Goal: Check status: Check status

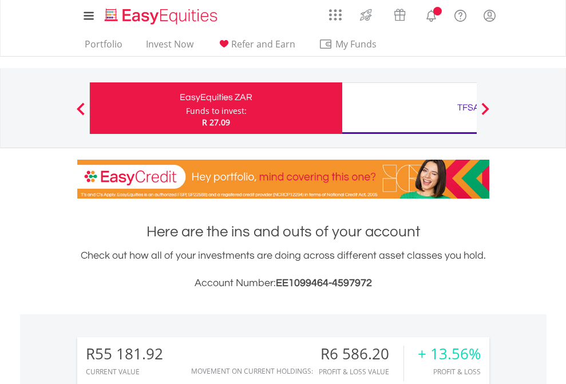
scroll to position [110, 180]
click at [186, 108] on div "Funds to invest:" at bounding box center [216, 110] width 61 height 11
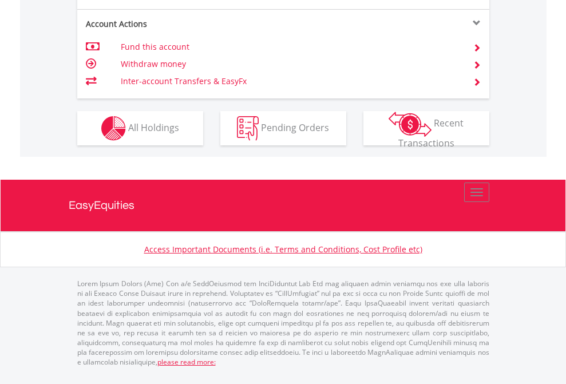
scroll to position [1165, 0]
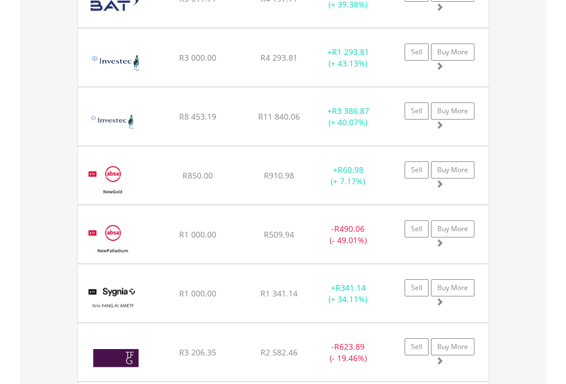
scroll to position [110, 180]
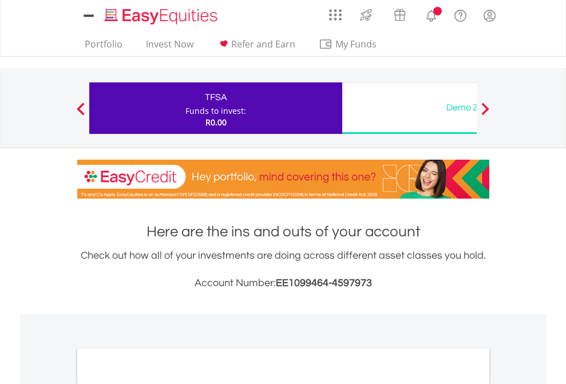
scroll to position [688, 0]
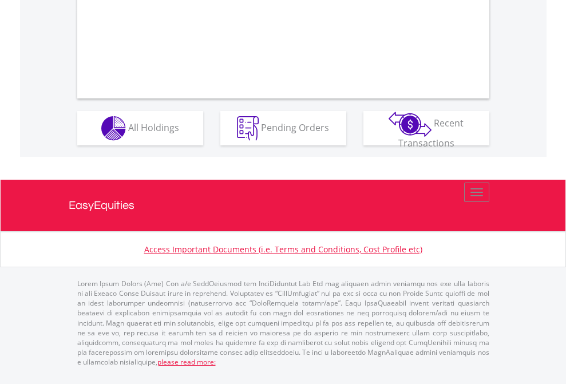
click at [128, 133] on span "All Holdings" at bounding box center [153, 127] width 51 height 13
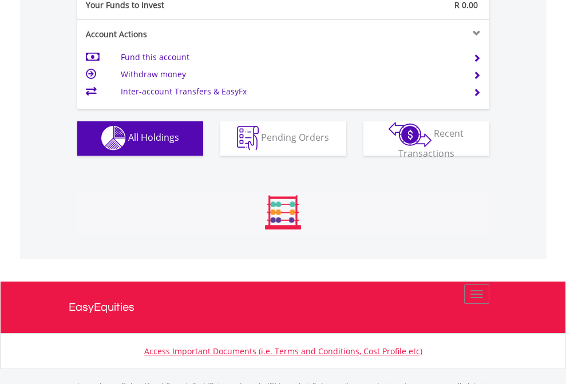
scroll to position [1133, 0]
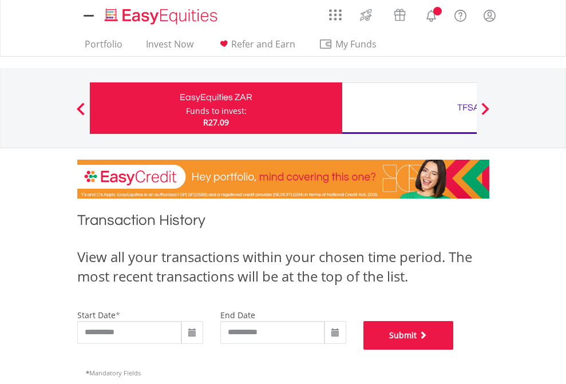
click at [454, 350] on button "Submit" at bounding box center [408, 335] width 90 height 29
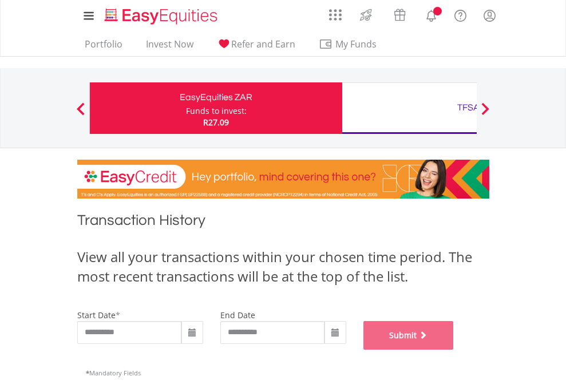
scroll to position [464, 0]
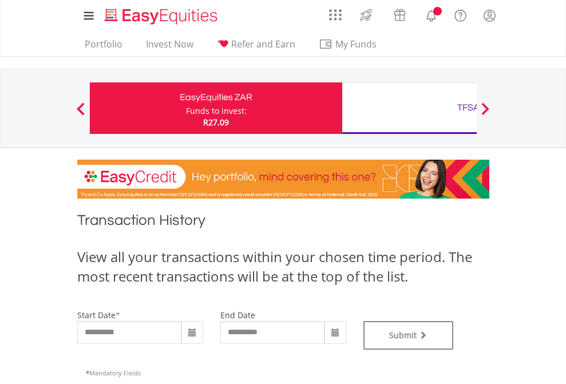
click at [409, 108] on div "TFSA" at bounding box center [468, 108] width 239 height 16
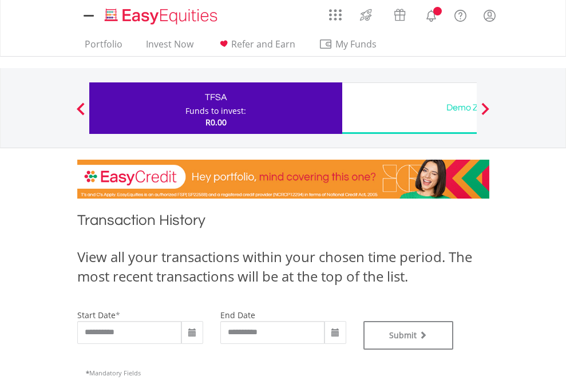
type input "**********"
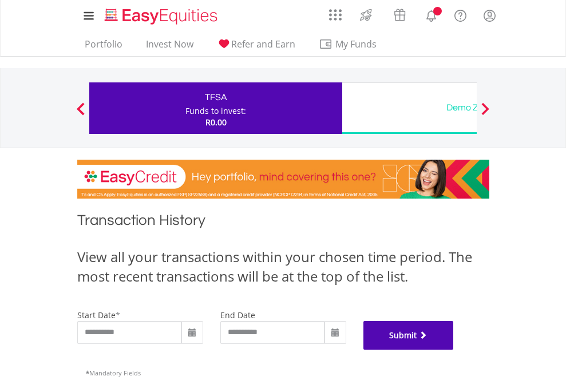
click at [454, 350] on button "Submit" at bounding box center [408, 335] width 90 height 29
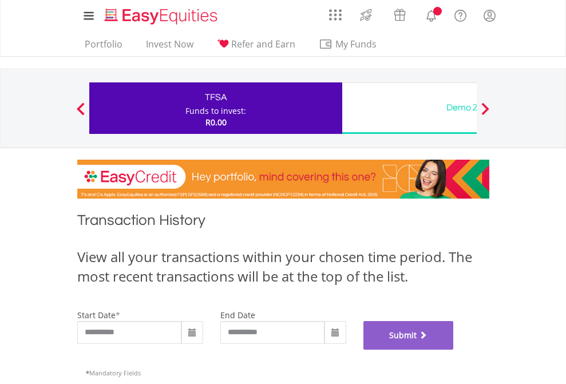
scroll to position [464, 0]
